Goal: Task Accomplishment & Management: Manage account settings

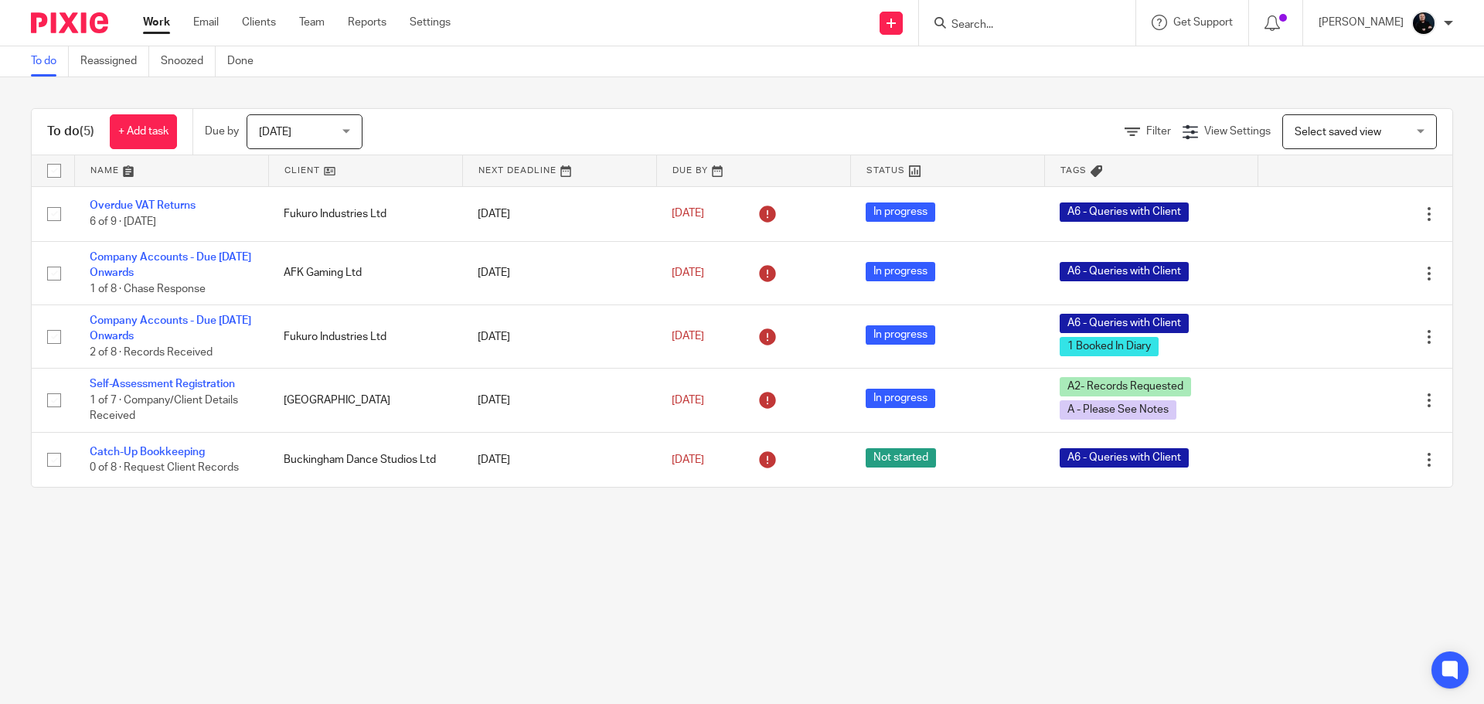
click at [1089, 30] on input "Search" at bounding box center [1019, 26] width 139 height 14
type input "h"
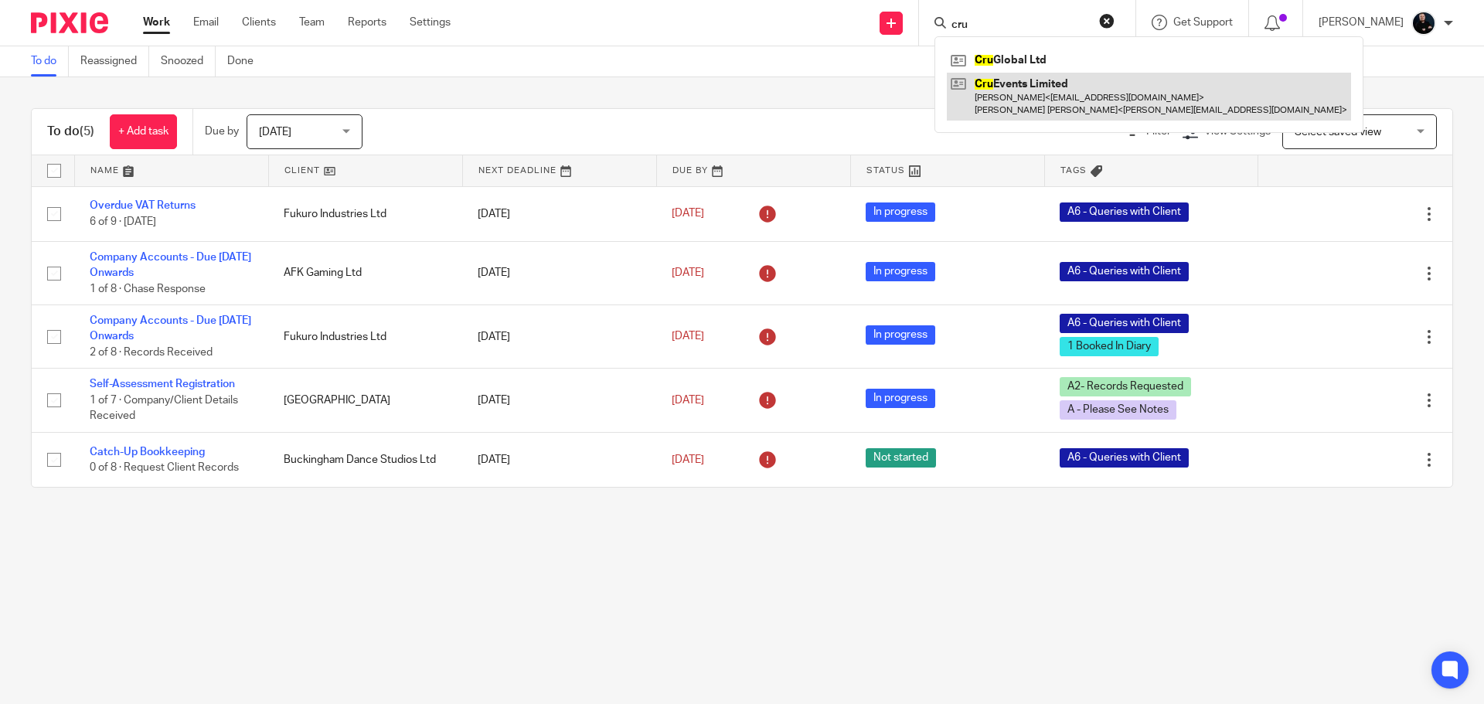
type input "cru"
click at [1042, 90] on link at bounding box center [1149, 97] width 404 height 48
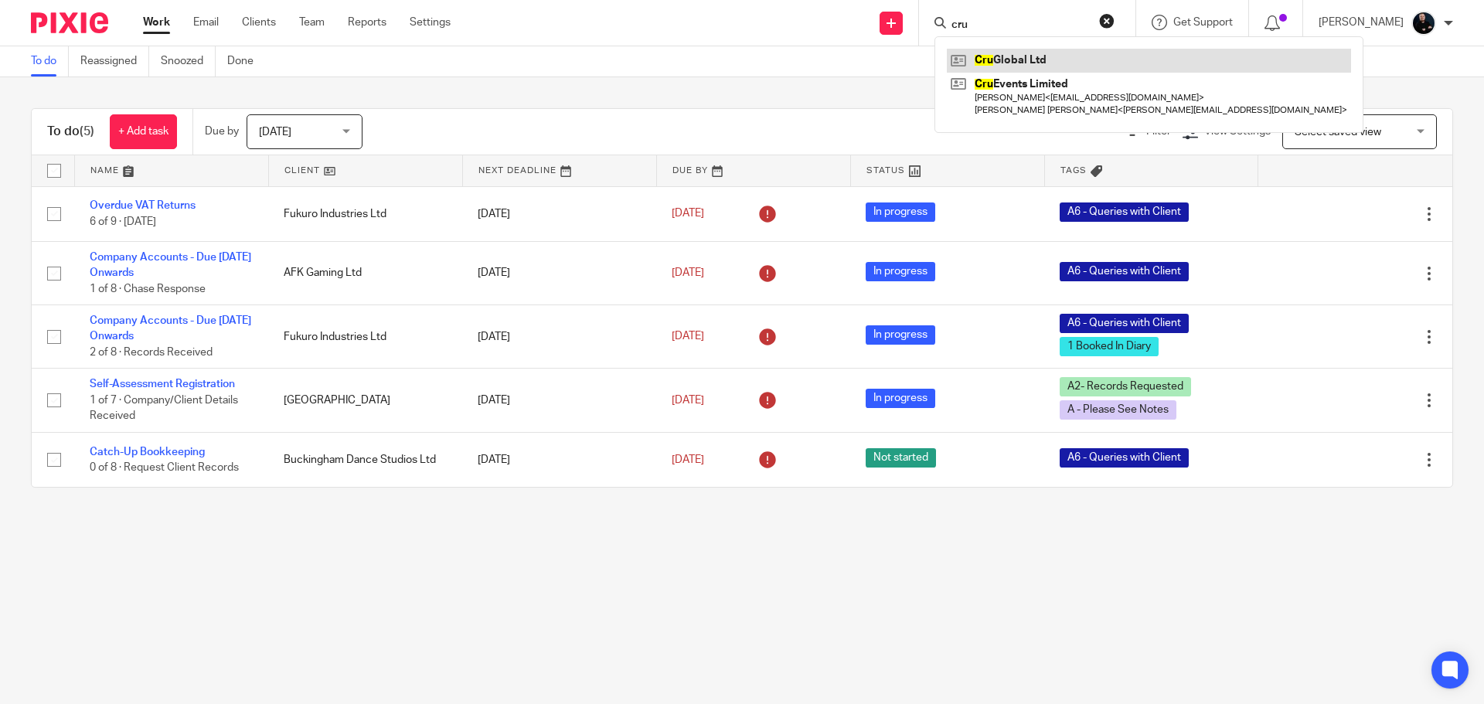
click at [1034, 53] on link at bounding box center [1149, 60] width 404 height 23
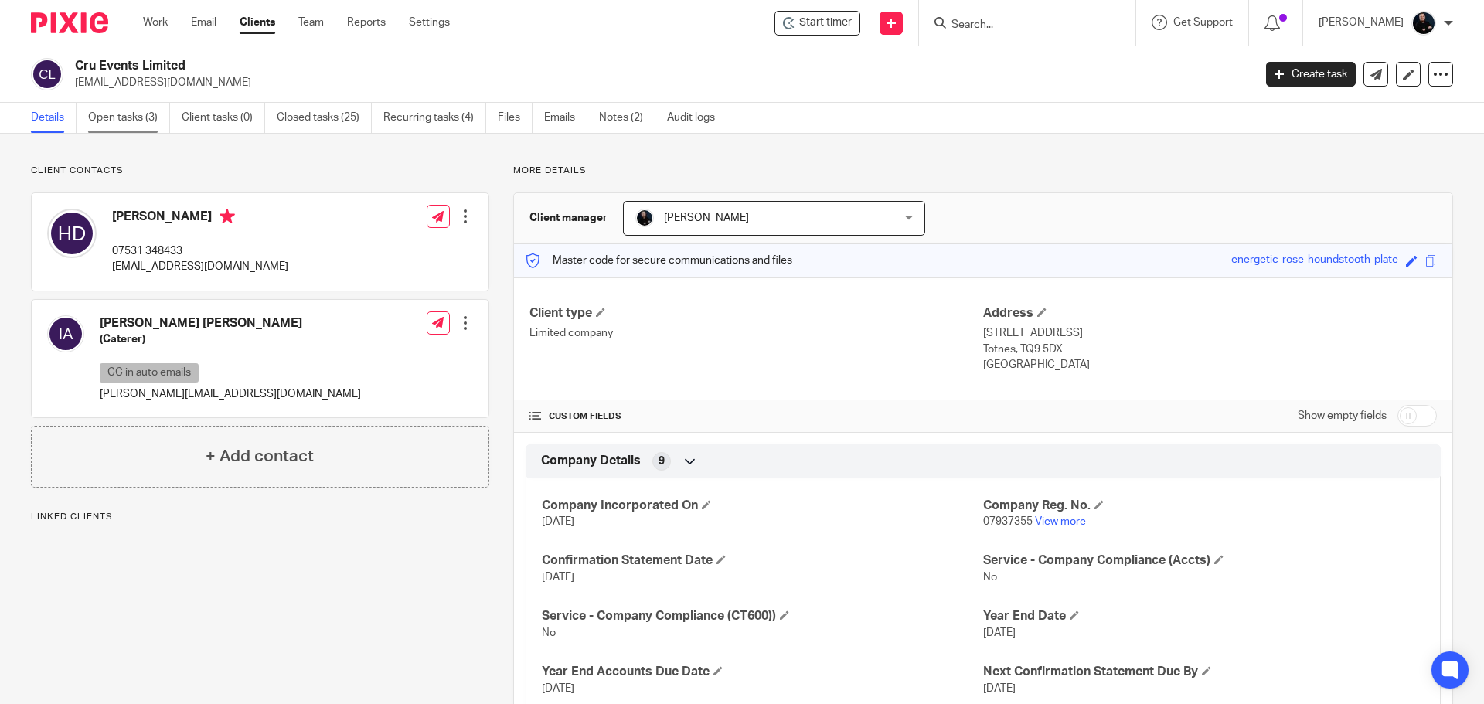
click at [117, 121] on link "Open tasks (3)" at bounding box center [129, 118] width 82 height 30
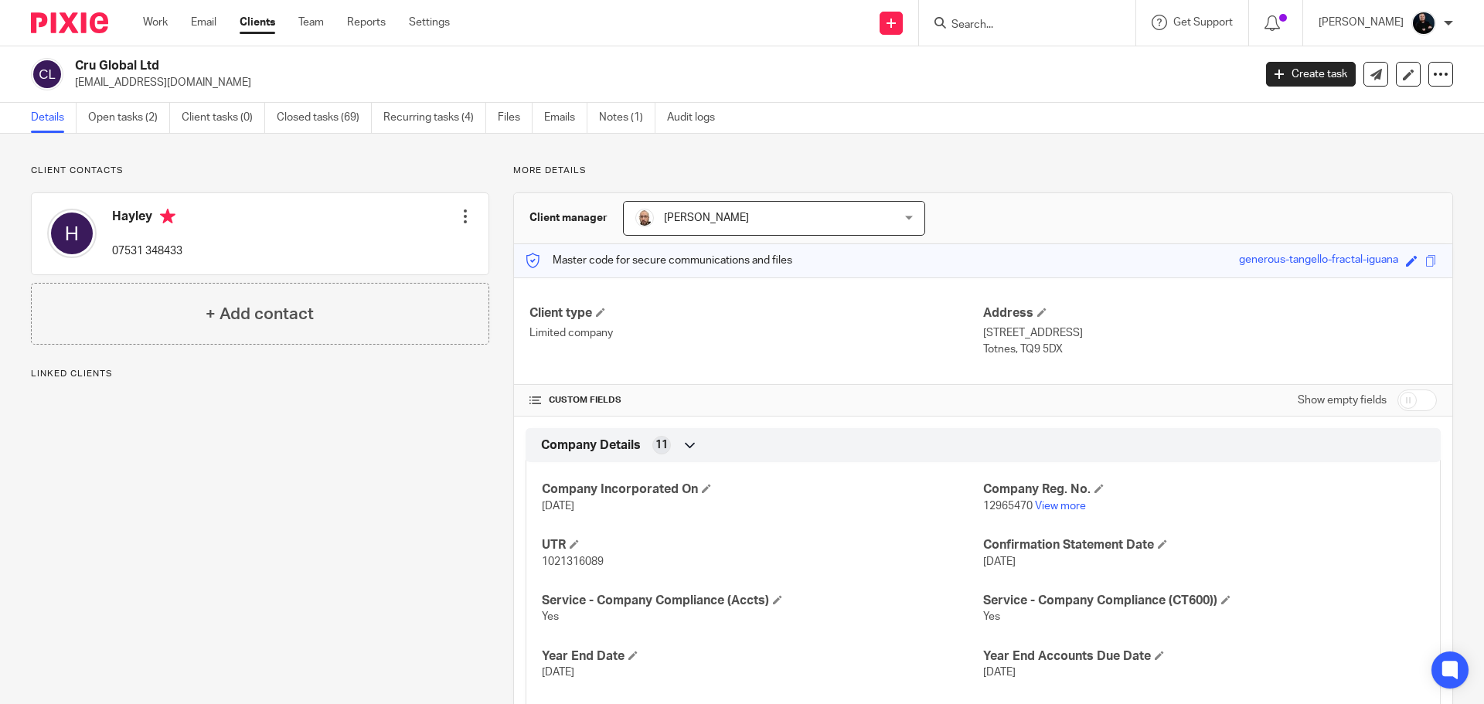
click at [119, 120] on link "Open tasks (2)" at bounding box center [129, 118] width 82 height 30
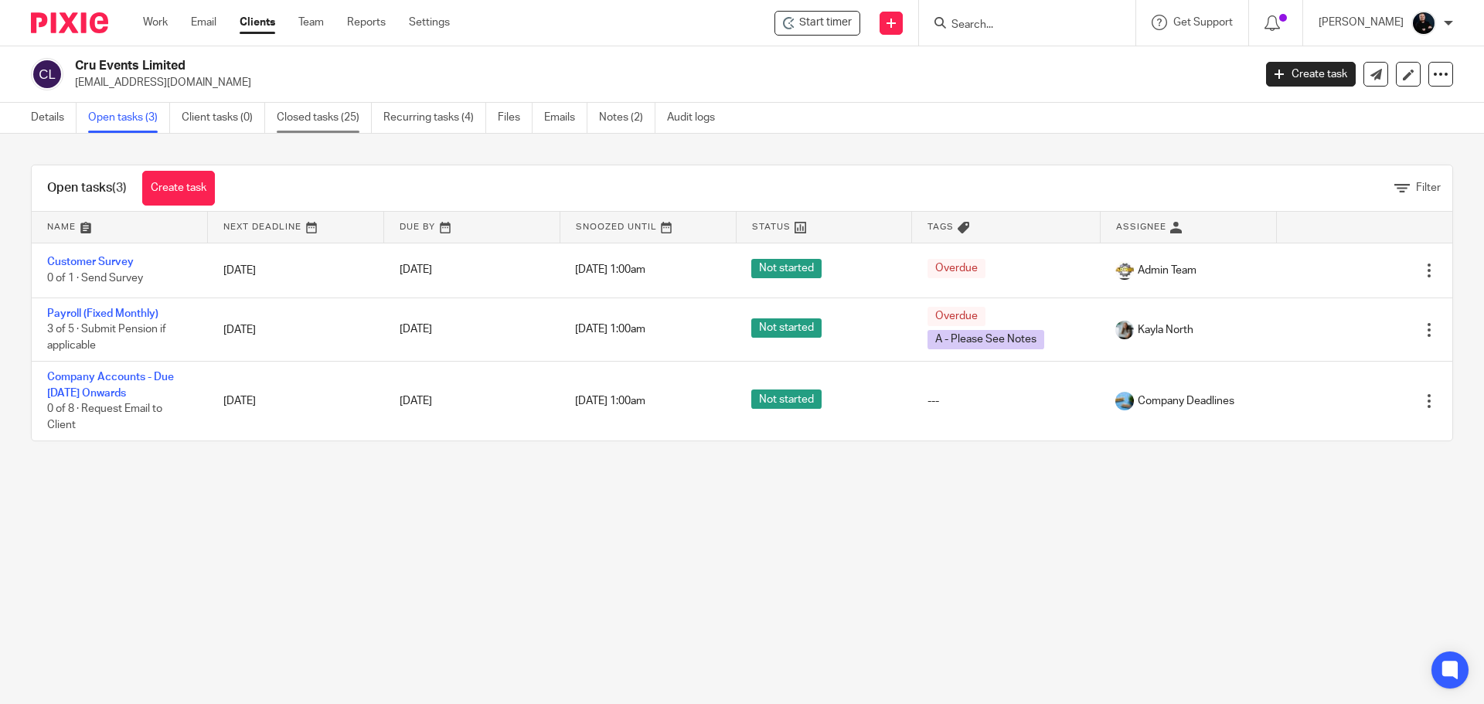
click at [326, 121] on link "Closed tasks (25)" at bounding box center [324, 118] width 95 height 30
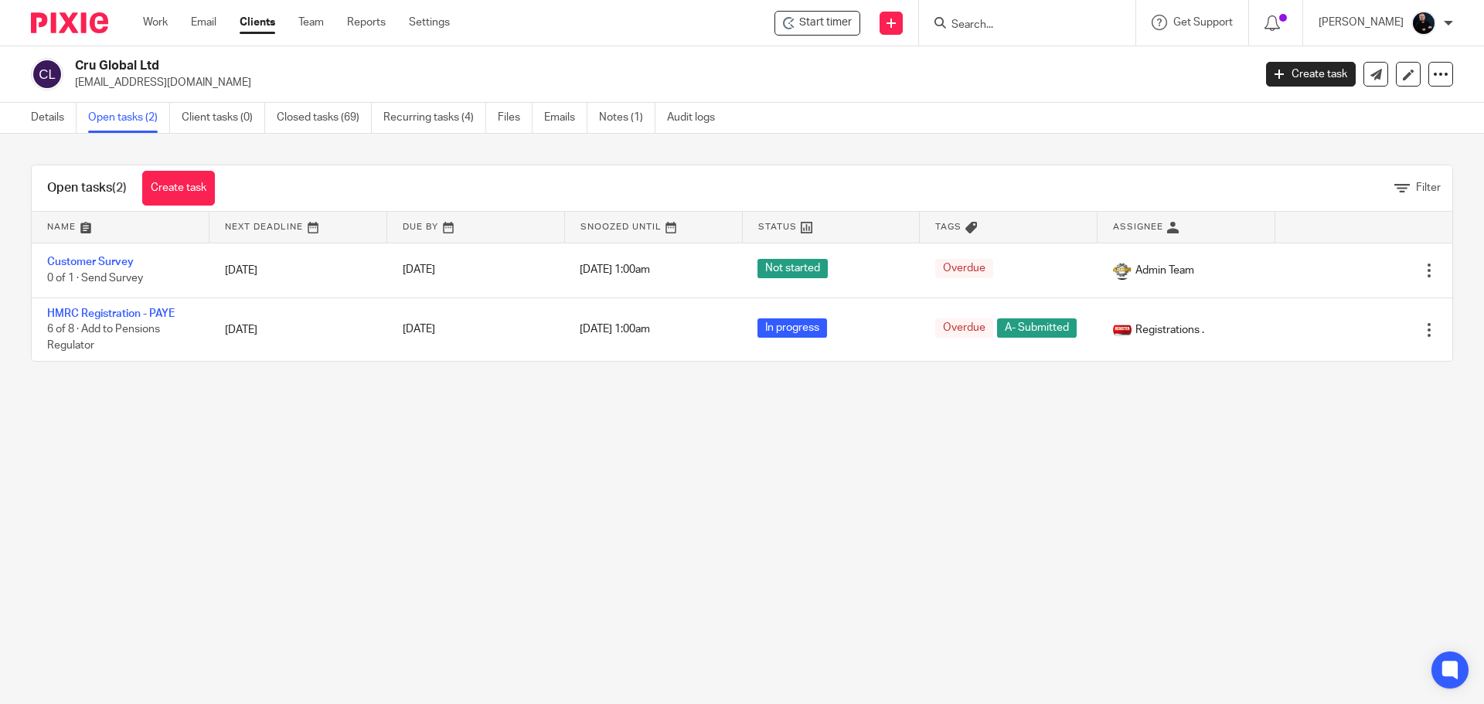
click at [912, 119] on div "Details Open tasks (2) Client tasks (0) Closed tasks (69) Recurring tasks (4) F…" at bounding box center [742, 118] width 1484 height 31
click at [306, 124] on link "Closed tasks (69)" at bounding box center [324, 118] width 95 height 30
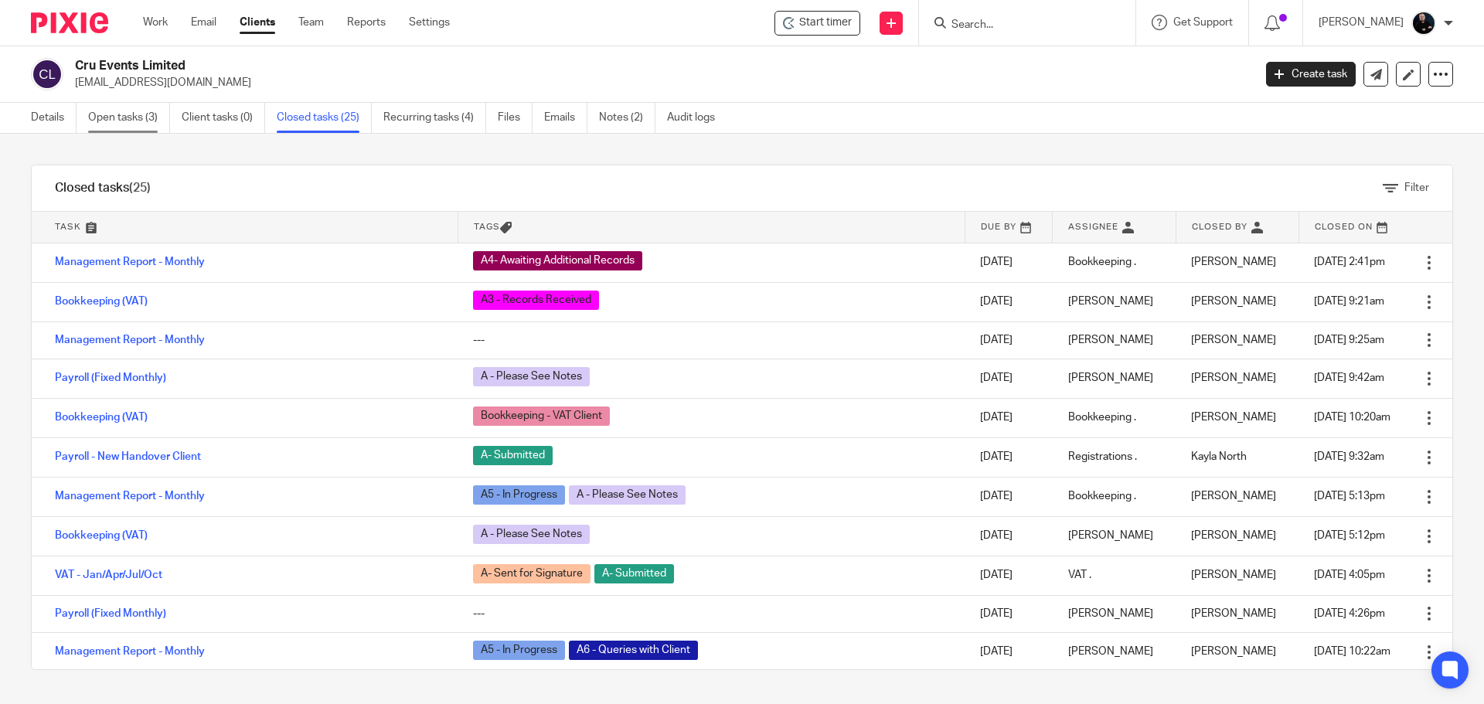
click at [121, 114] on link "Open tasks (3)" at bounding box center [129, 118] width 82 height 30
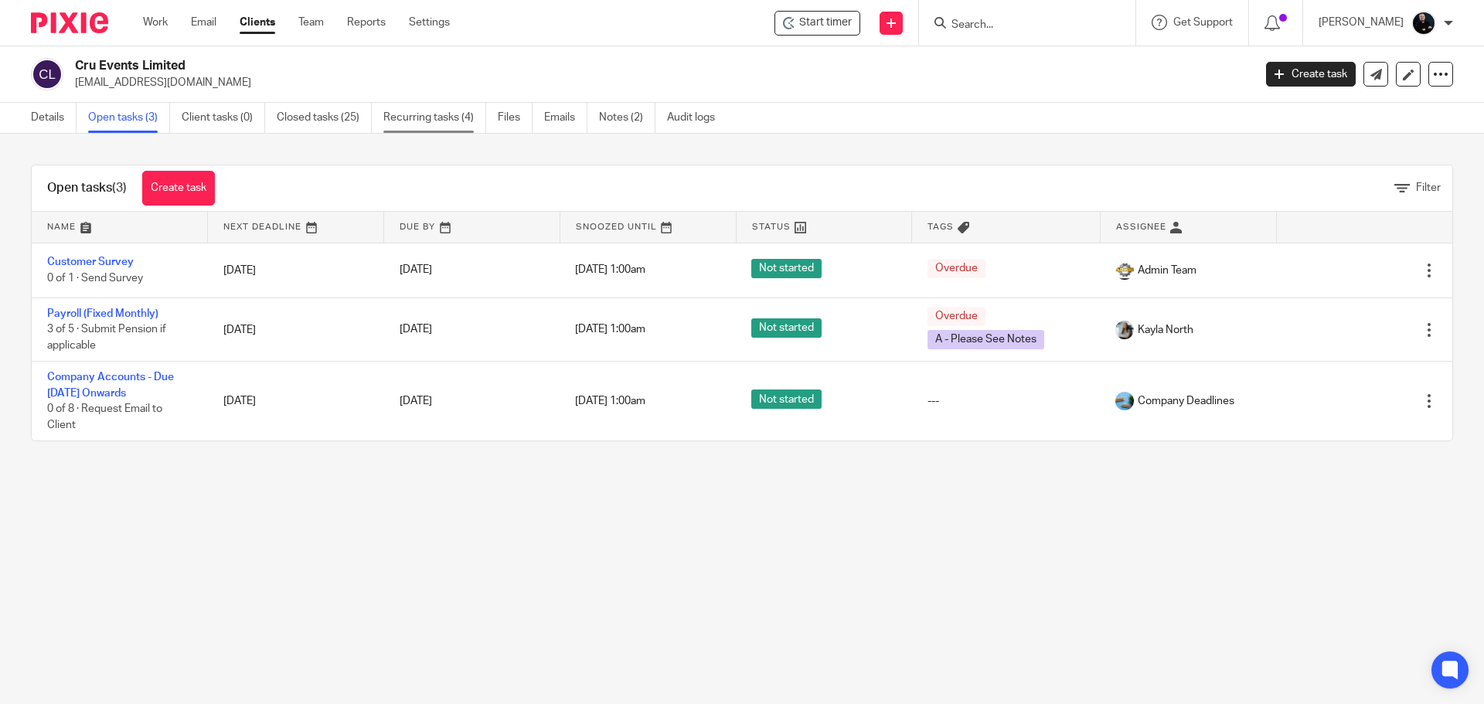
click at [412, 112] on link "Recurring tasks (4)" at bounding box center [434, 118] width 103 height 30
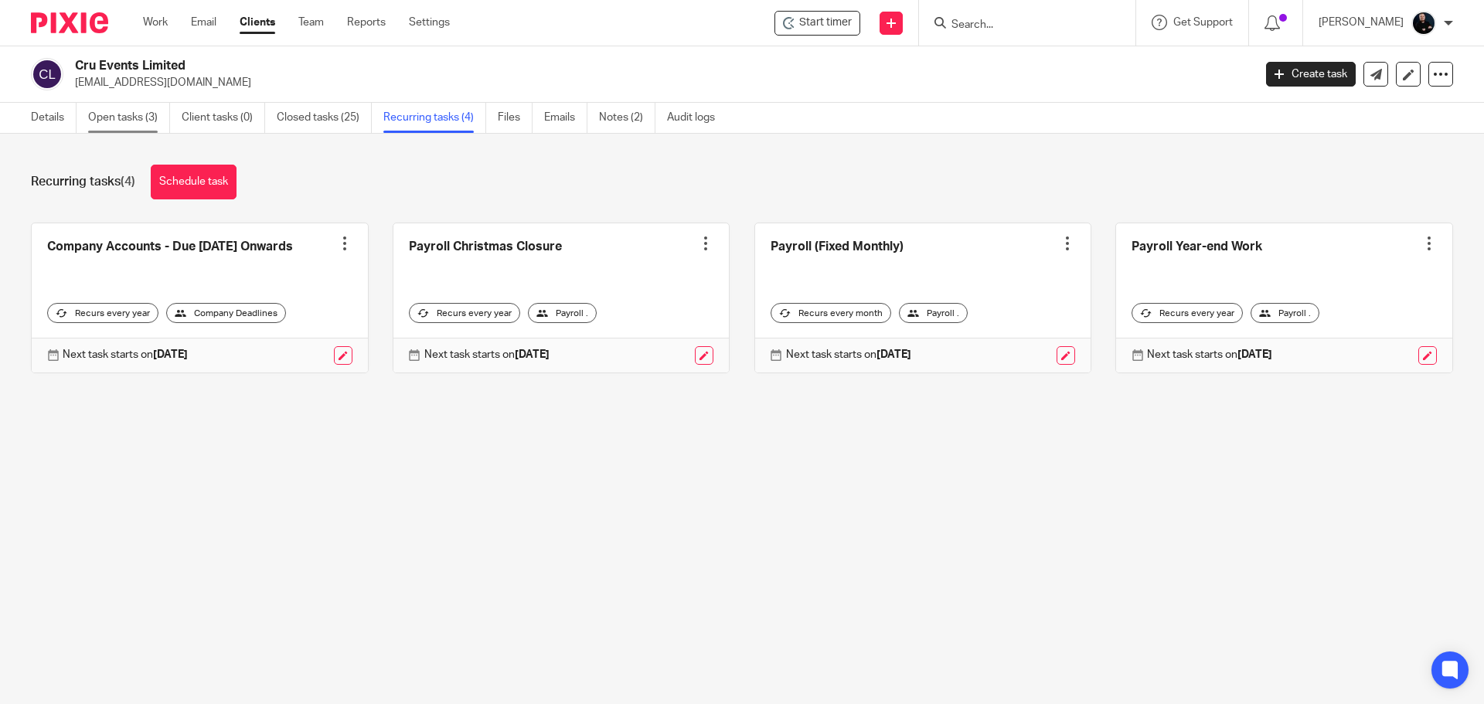
click at [143, 118] on link "Open tasks (3)" at bounding box center [129, 118] width 82 height 30
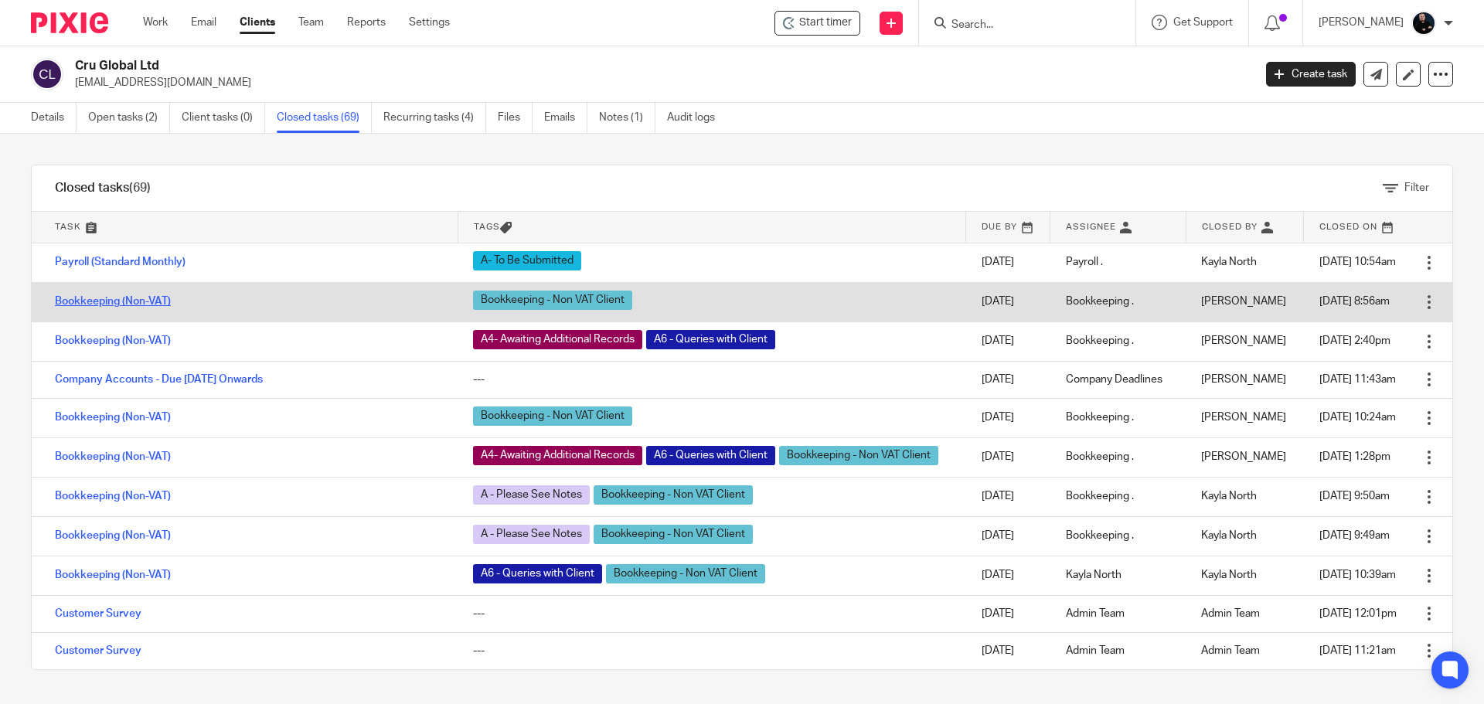
click at [86, 305] on link "Bookkeeping (Non-VAT)" at bounding box center [113, 301] width 116 height 11
